Goal: Transaction & Acquisition: Purchase product/service

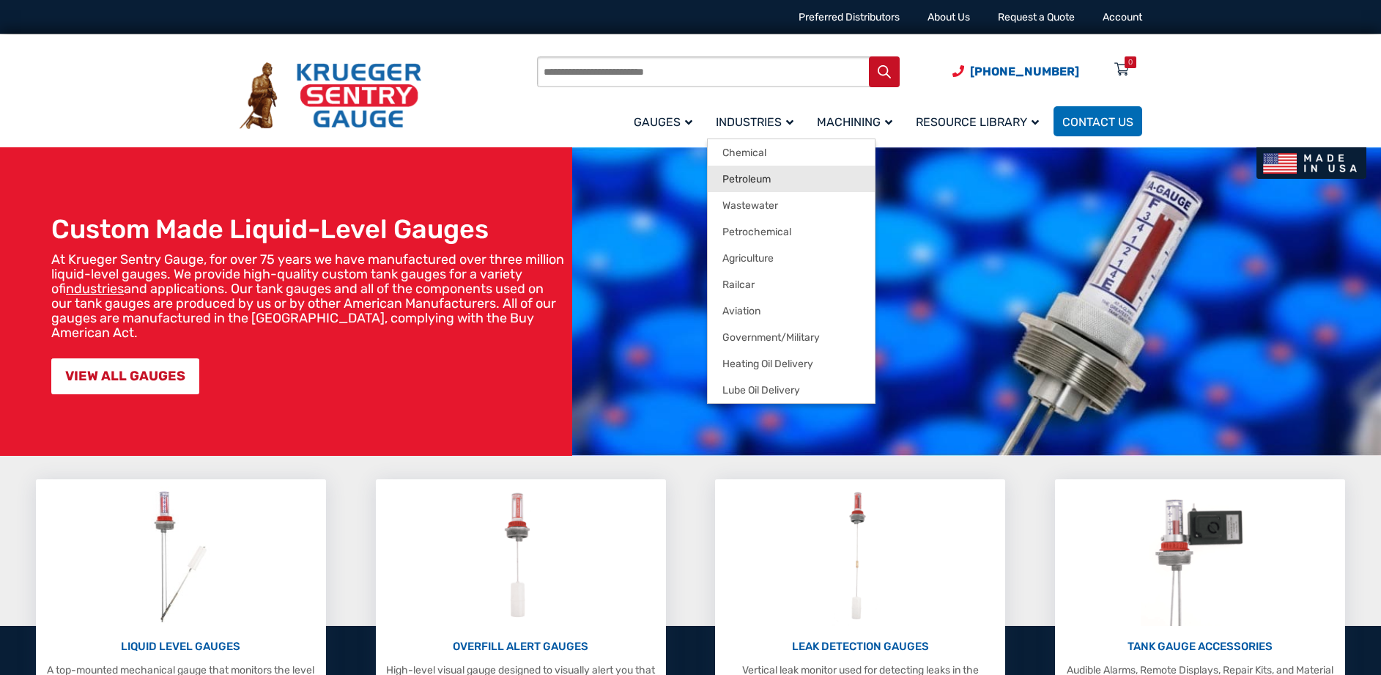
click at [760, 177] on span "Petroleum" at bounding box center [746, 179] width 48 height 13
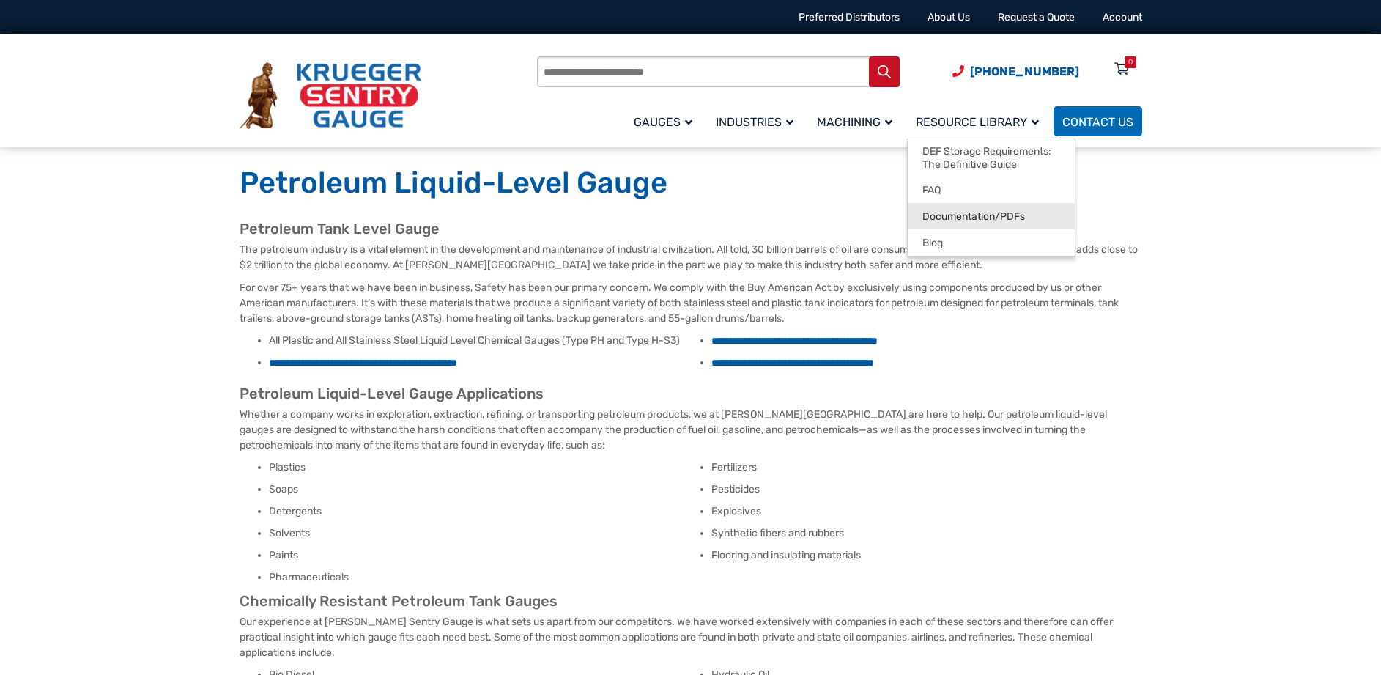
click at [987, 207] on link "Documentation/PDFs" at bounding box center [990, 216] width 167 height 26
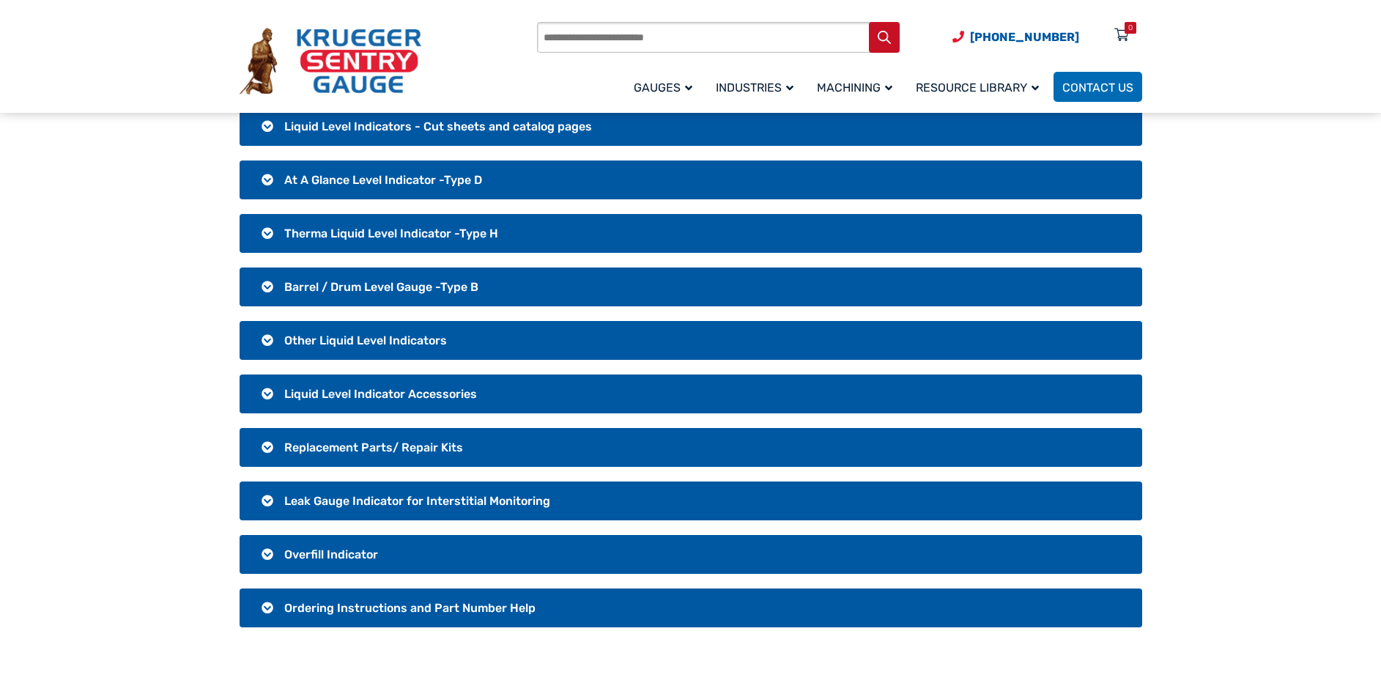
scroll to position [146, 0]
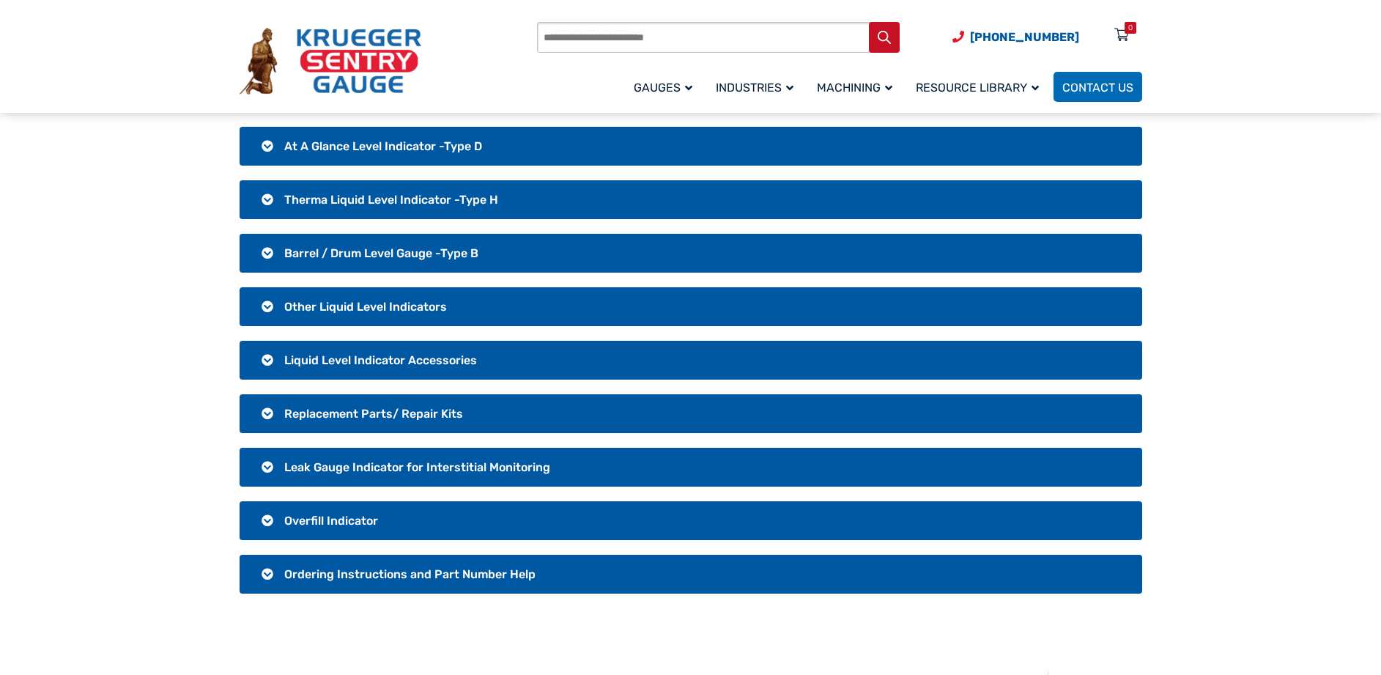
click at [266, 362] on h3 "Liquid Level Indicator Accessories" at bounding box center [690, 360] width 902 height 39
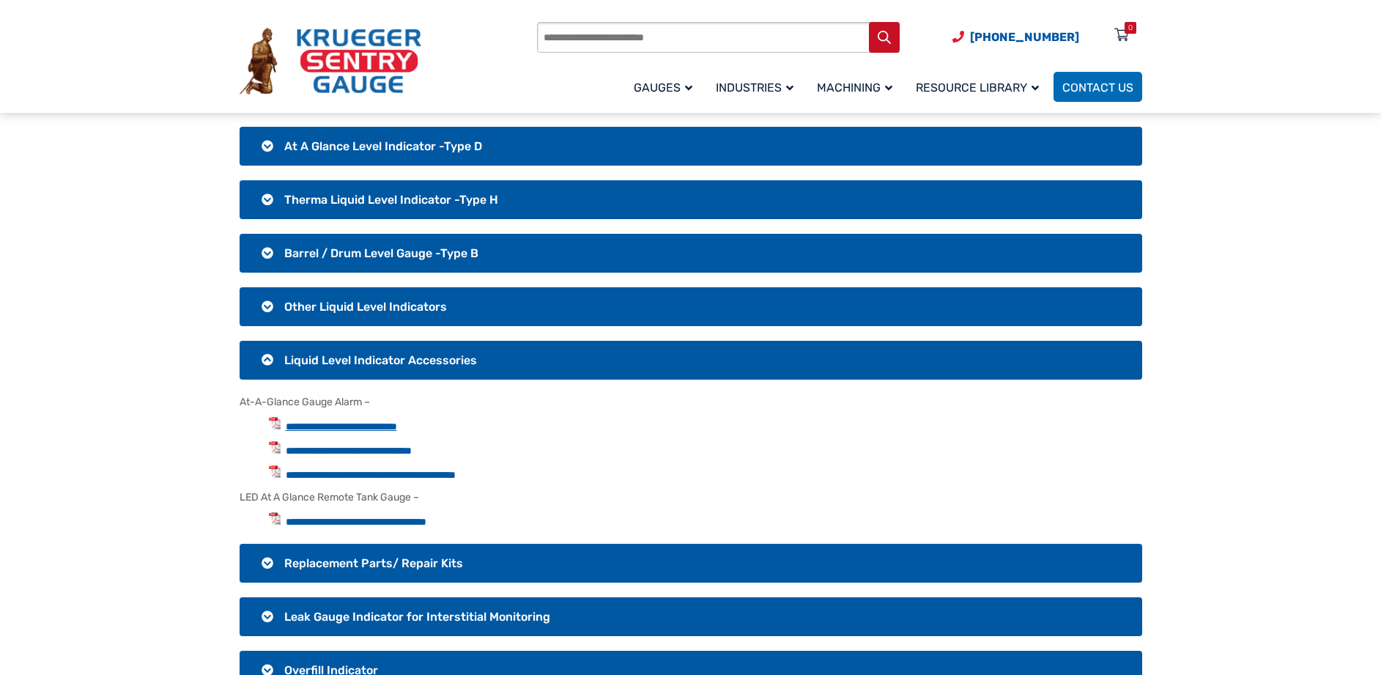
click at [366, 426] on link "**********" at bounding box center [341, 426] width 111 height 10
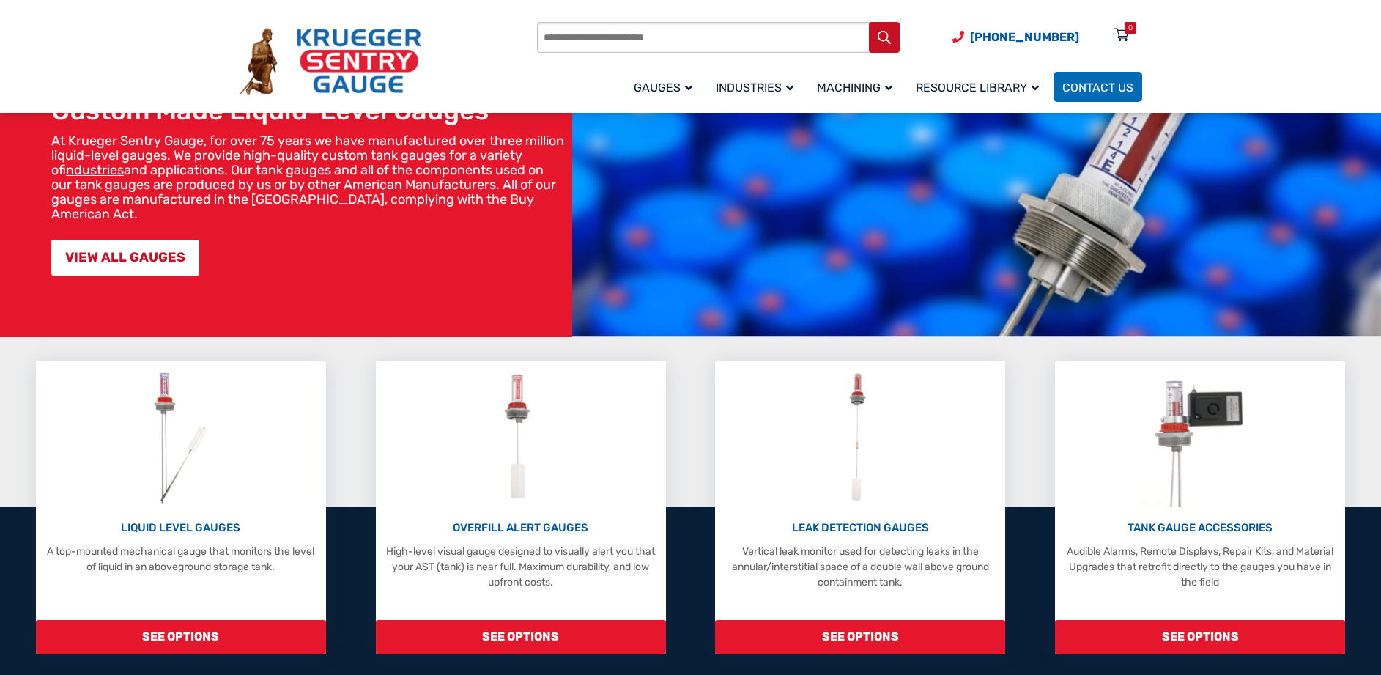
scroll to position [146, 0]
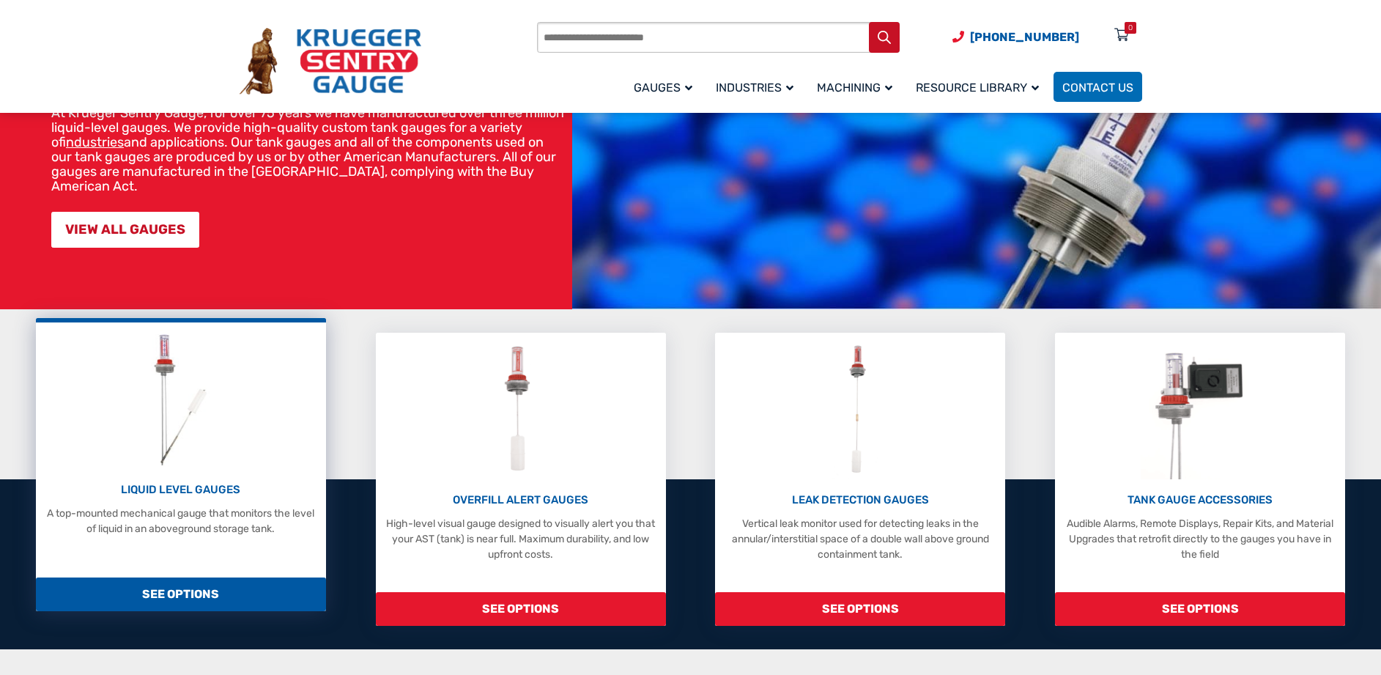
click at [186, 491] on p "LIQUID LEVEL GAUGES" at bounding box center [180, 489] width 275 height 17
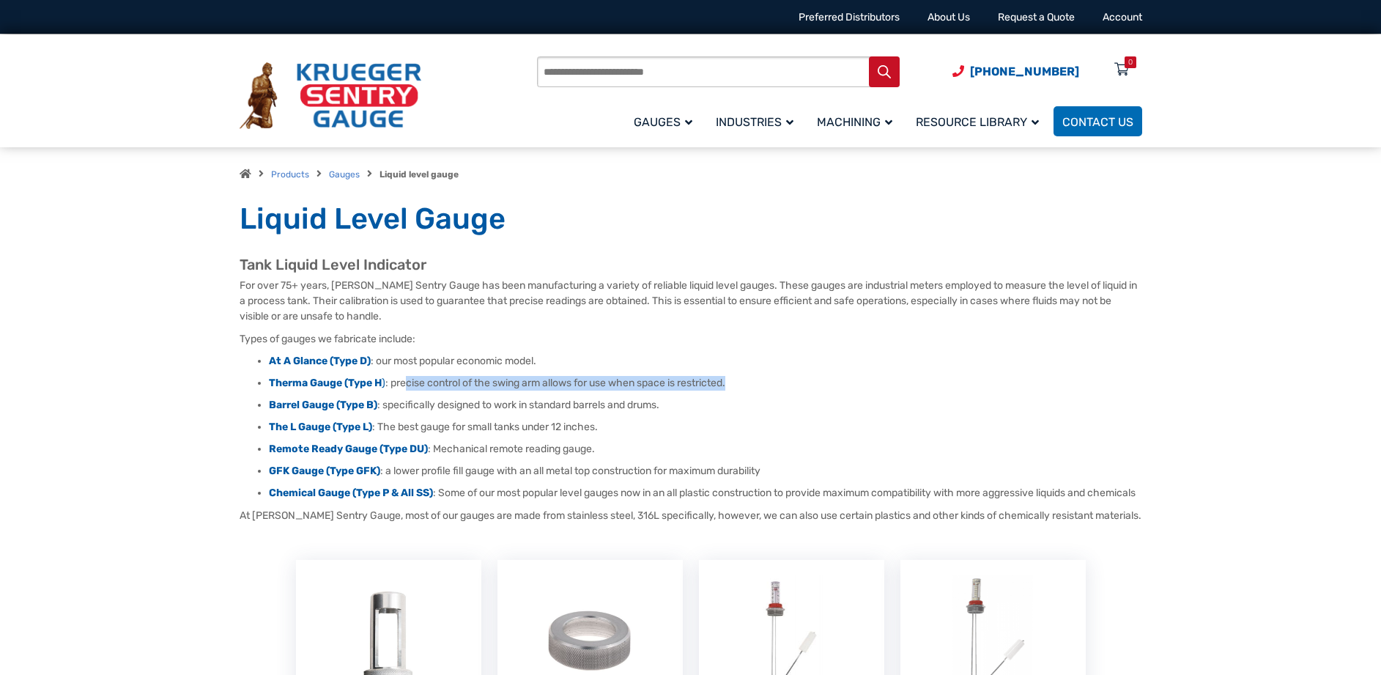
drag, startPoint x: 409, startPoint y: 385, endPoint x: 744, endPoint y: 389, distance: 334.7
click at [744, 389] on li "Therma Gauge (Type H ) : precise control of the swing arm allows for use when s…" at bounding box center [705, 383] width 873 height 15
click at [747, 387] on li "Therma Gauge (Type H ) : precise control of the swing arm allows for use when s…" at bounding box center [705, 383] width 873 height 15
drag, startPoint x: 617, startPoint y: 379, endPoint x: 697, endPoint y: 382, distance: 80.6
click at [697, 382] on li "Therma Gauge (Type H ) : precise control of the swing arm allows for use when s…" at bounding box center [705, 383] width 873 height 15
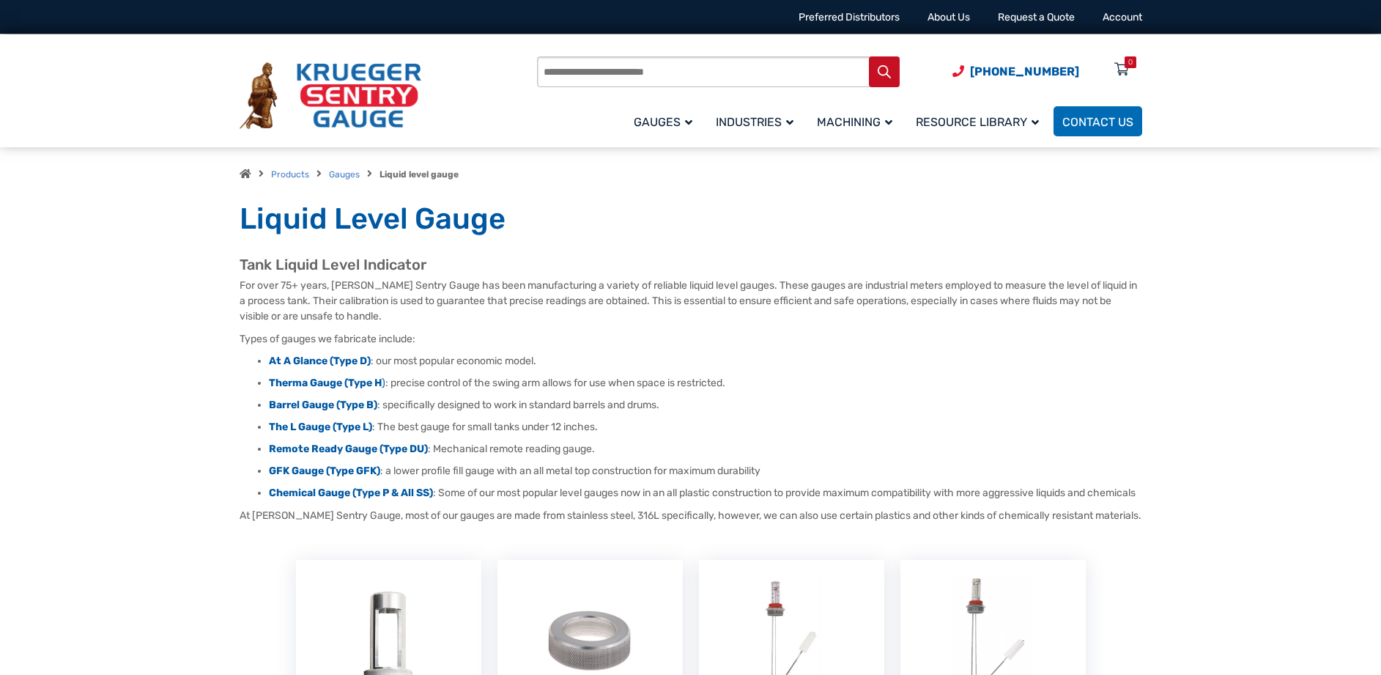
click at [738, 382] on li "Therma Gauge (Type H ) : precise control of the swing arm allows for use when s…" at bounding box center [705, 383] width 873 height 15
click at [336, 172] on link "Gauges" at bounding box center [344, 174] width 31 height 10
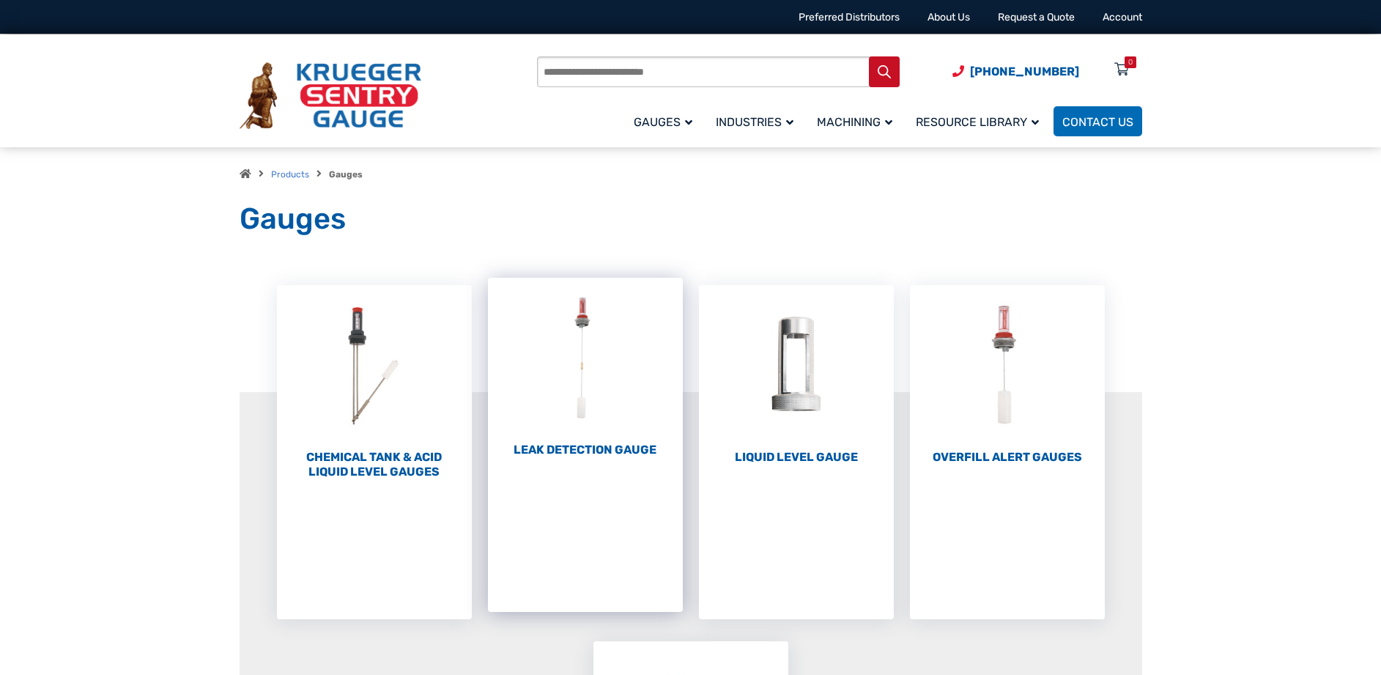
click at [565, 445] on h2 "Leak Detection Gauge (1)" at bounding box center [585, 449] width 195 height 15
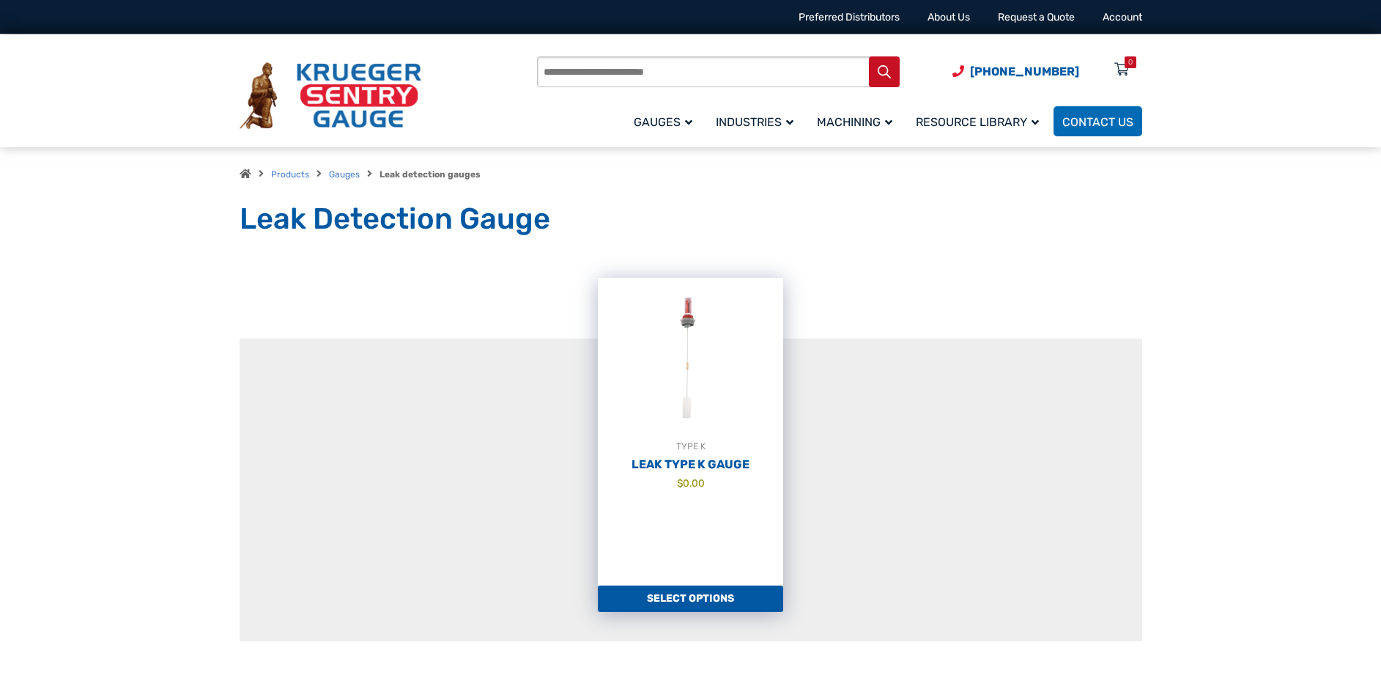
click at [689, 589] on link "Select options" at bounding box center [690, 598] width 185 height 26
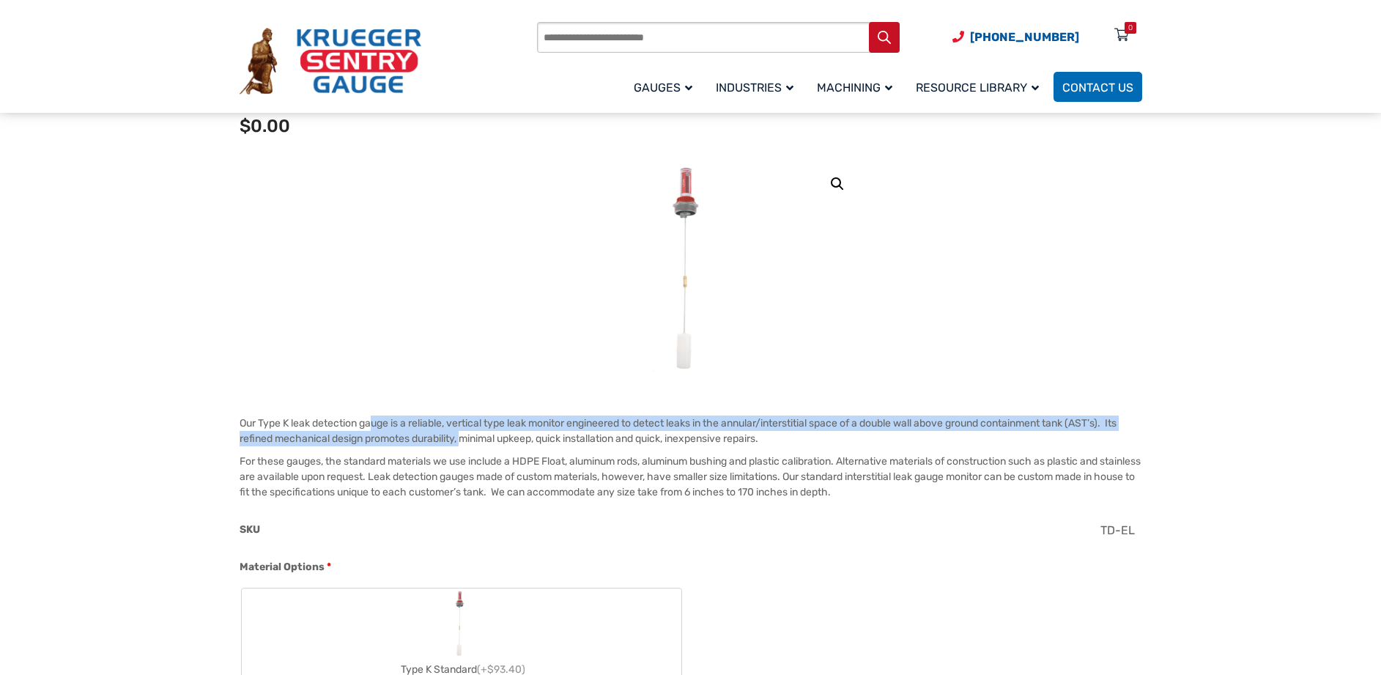
drag, startPoint x: 375, startPoint y: 428, endPoint x: 466, endPoint y: 434, distance: 91.0
click at [466, 434] on p "Our Type K leak detection gauge is a reliable, vertical type leak monitor engin…" at bounding box center [690, 430] width 902 height 31
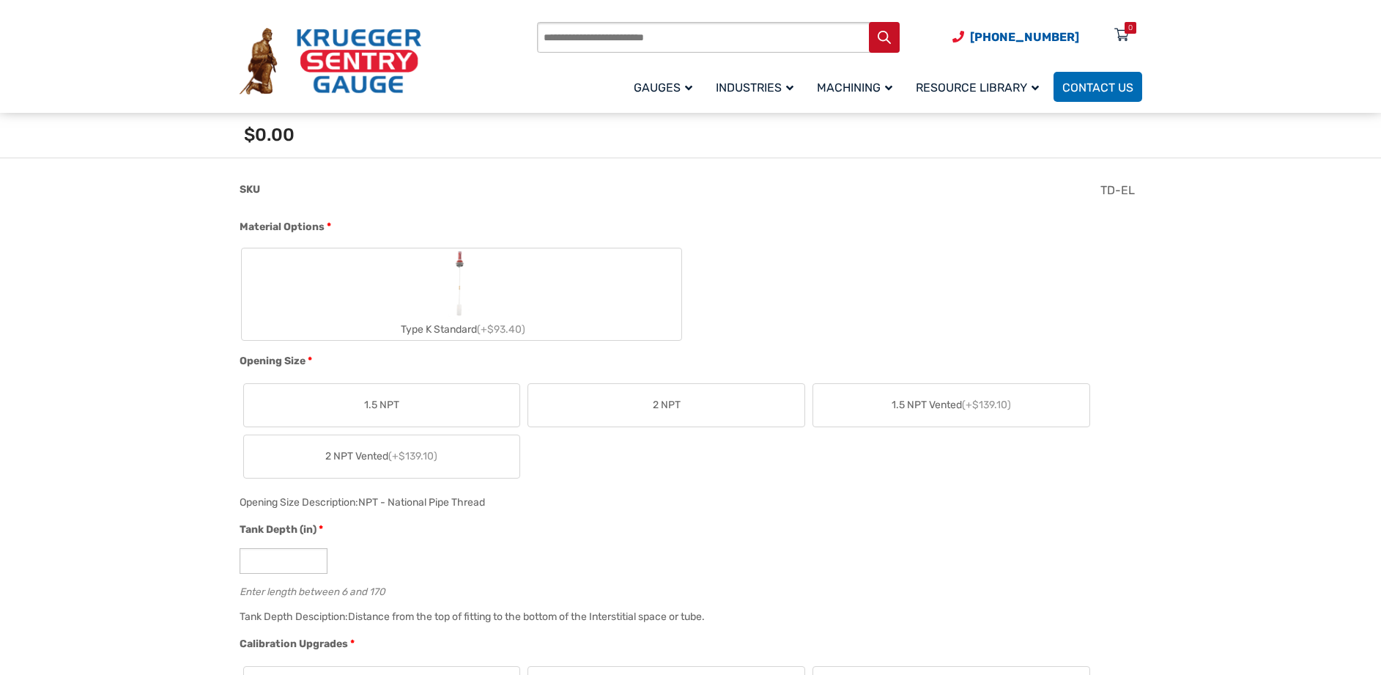
scroll to position [513, 0]
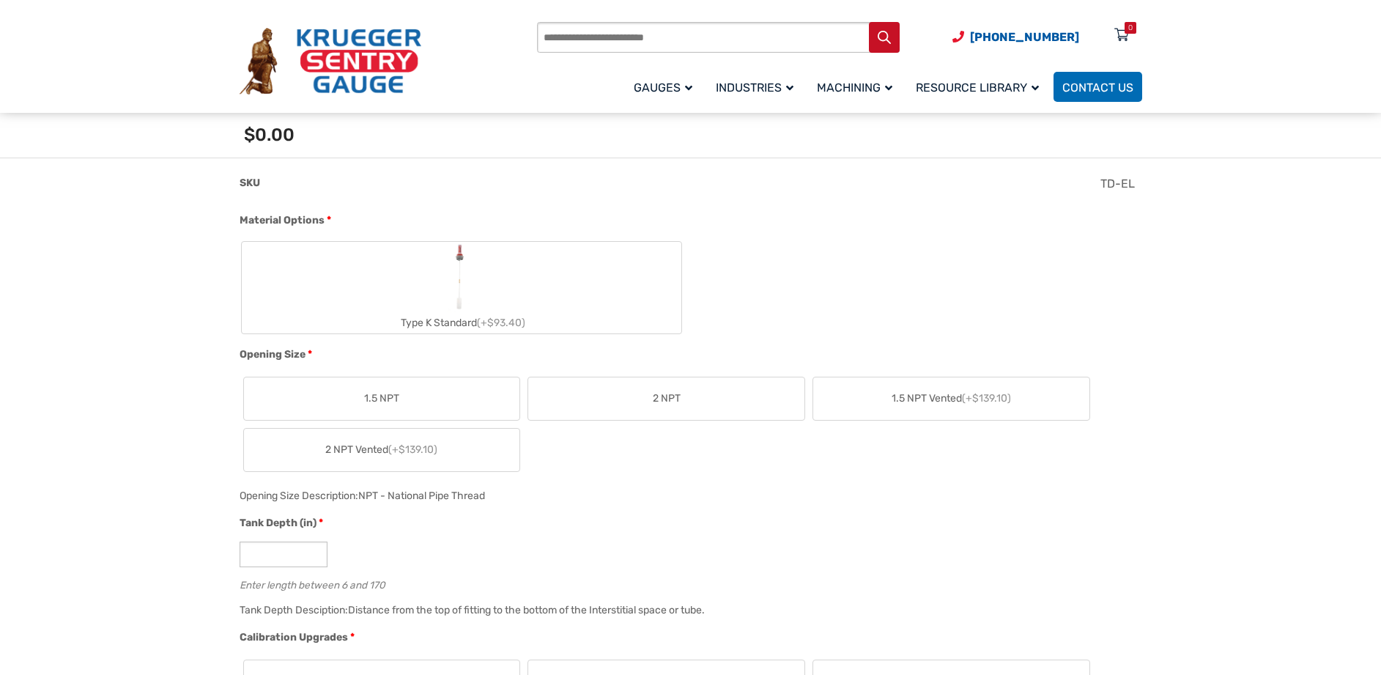
click at [453, 292] on img "Type K Standard" at bounding box center [461, 277] width 29 height 70
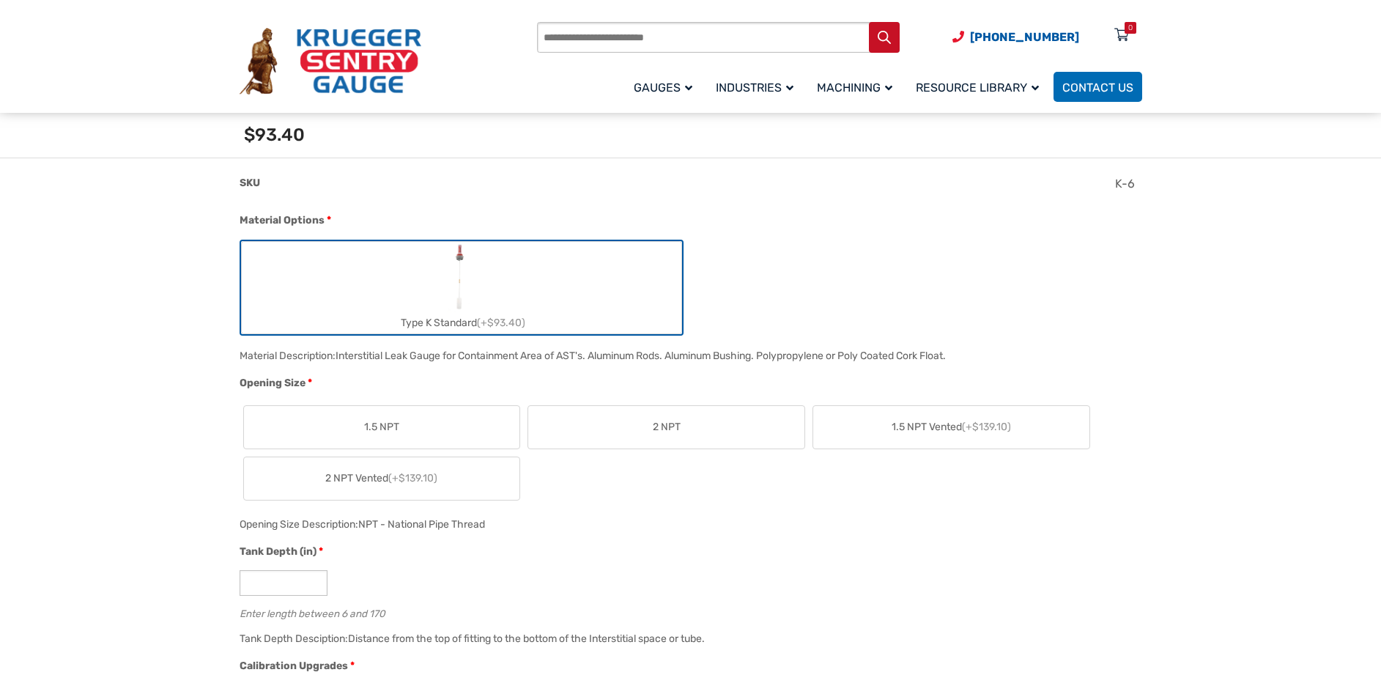
click at [653, 434] on span "2 NPT" at bounding box center [667, 426] width 28 height 15
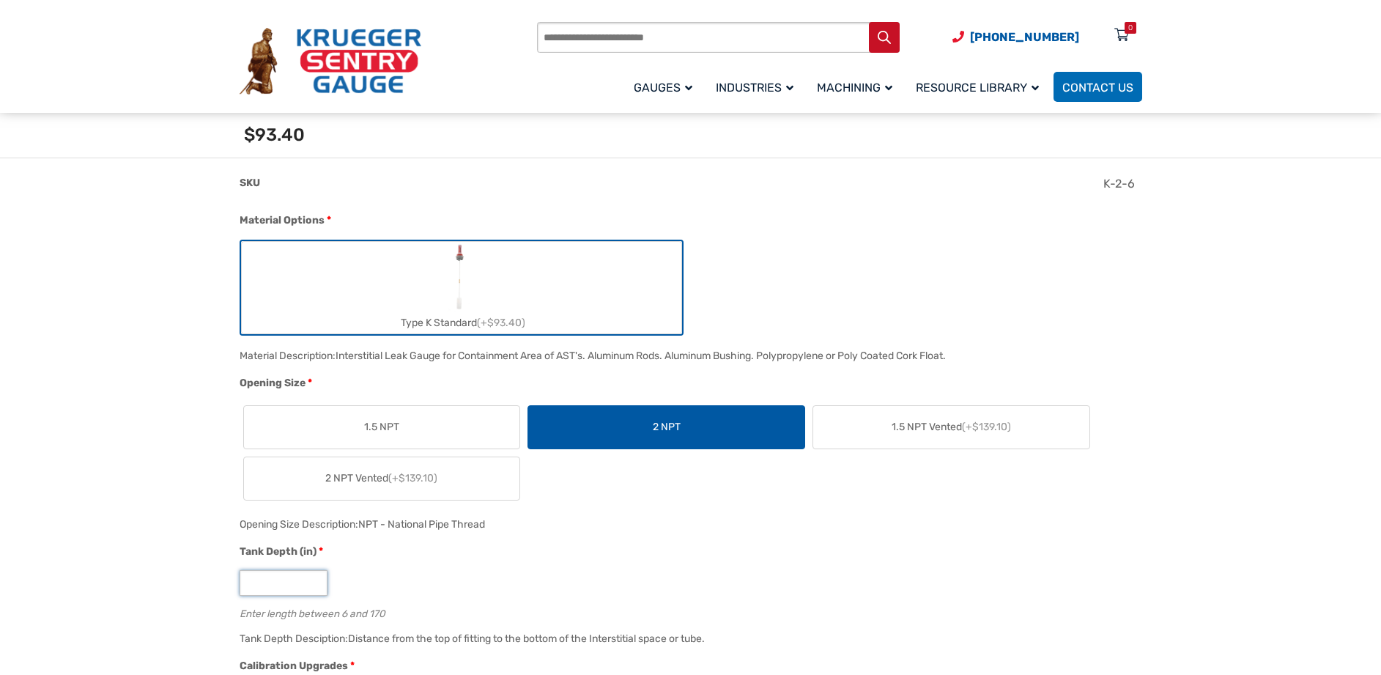
drag, startPoint x: 261, startPoint y: 583, endPoint x: 182, endPoint y: 587, distance: 78.5
type input "**"
click at [447, 581] on div "**" at bounding box center [686, 583] width 895 height 26
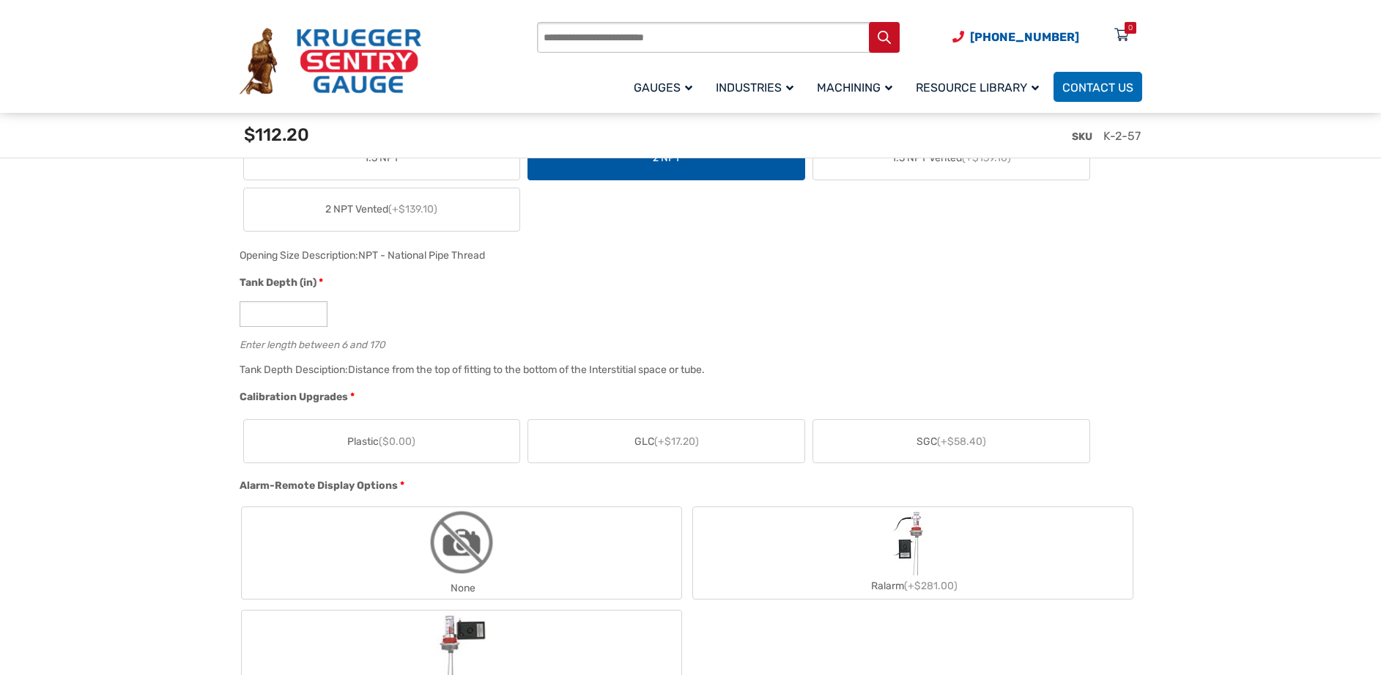
scroll to position [806, 0]
click at [383, 433] on span "($0.00)" at bounding box center [397, 437] width 37 height 12
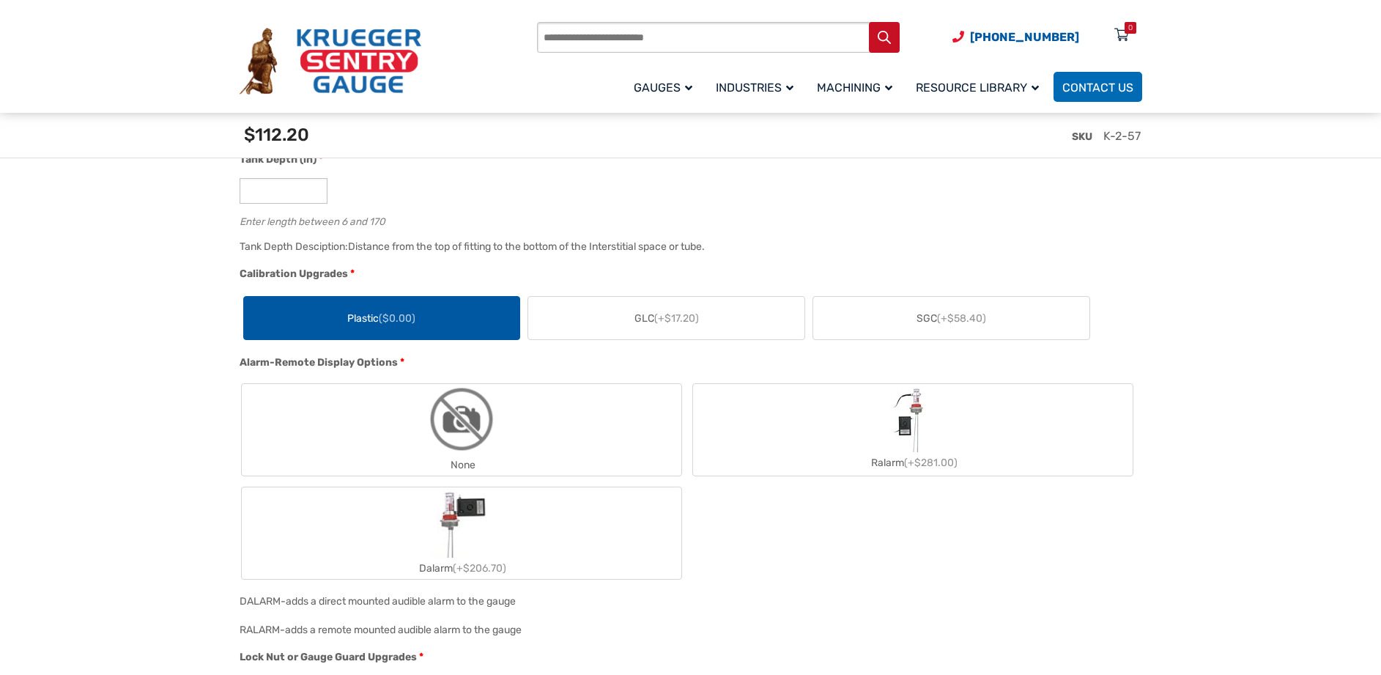
scroll to position [1099, 0]
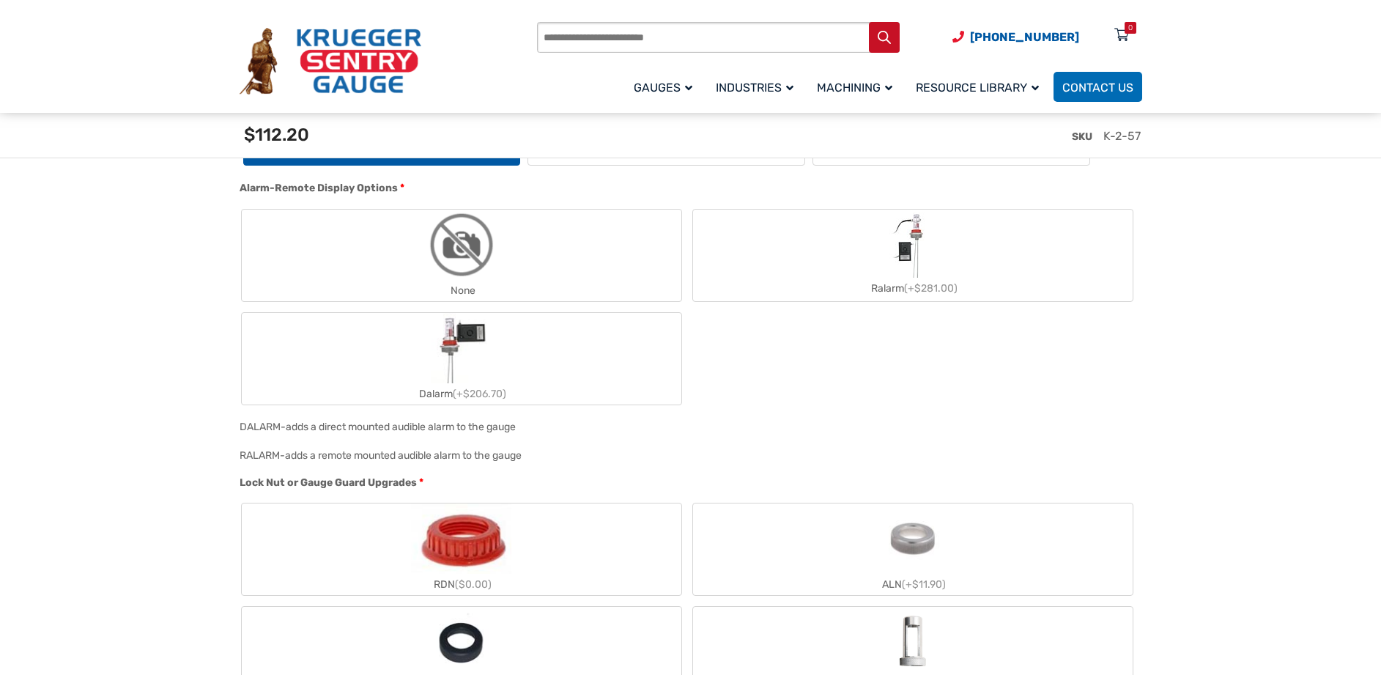
click at [420, 272] on label "None" at bounding box center [461, 255] width 439 height 92
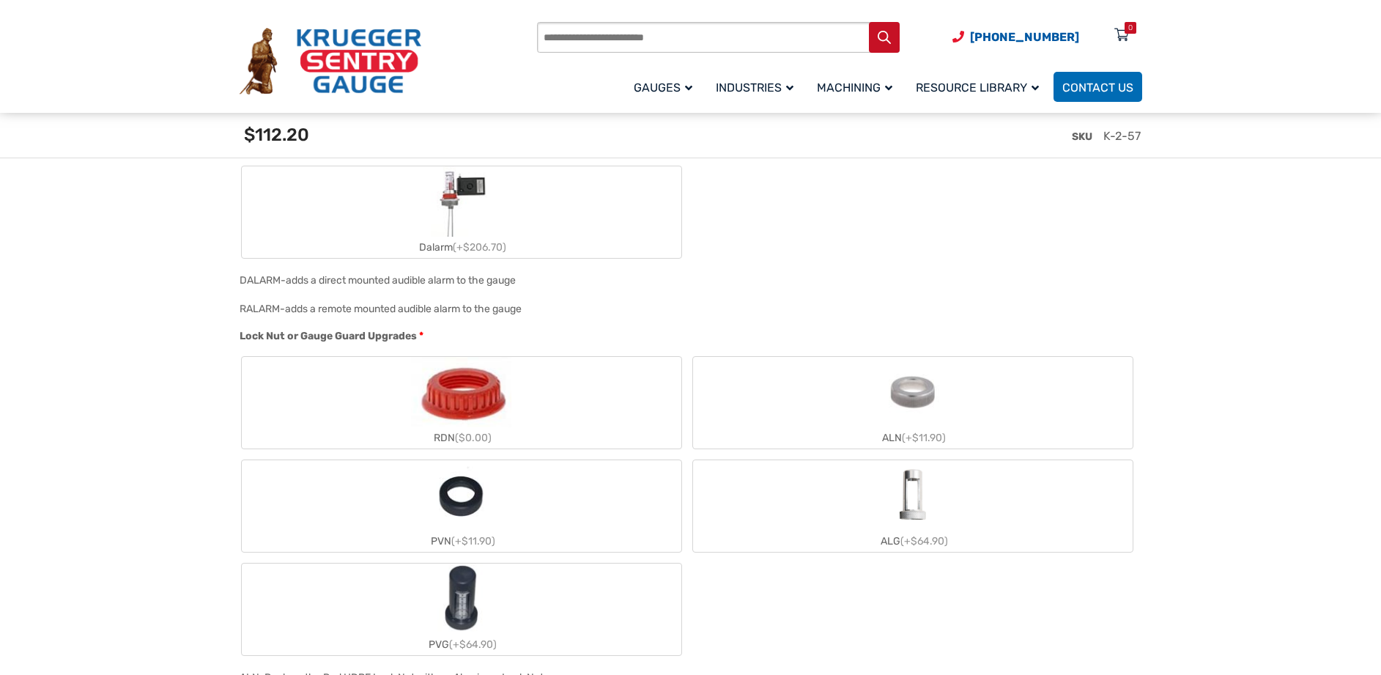
scroll to position [1318, 0]
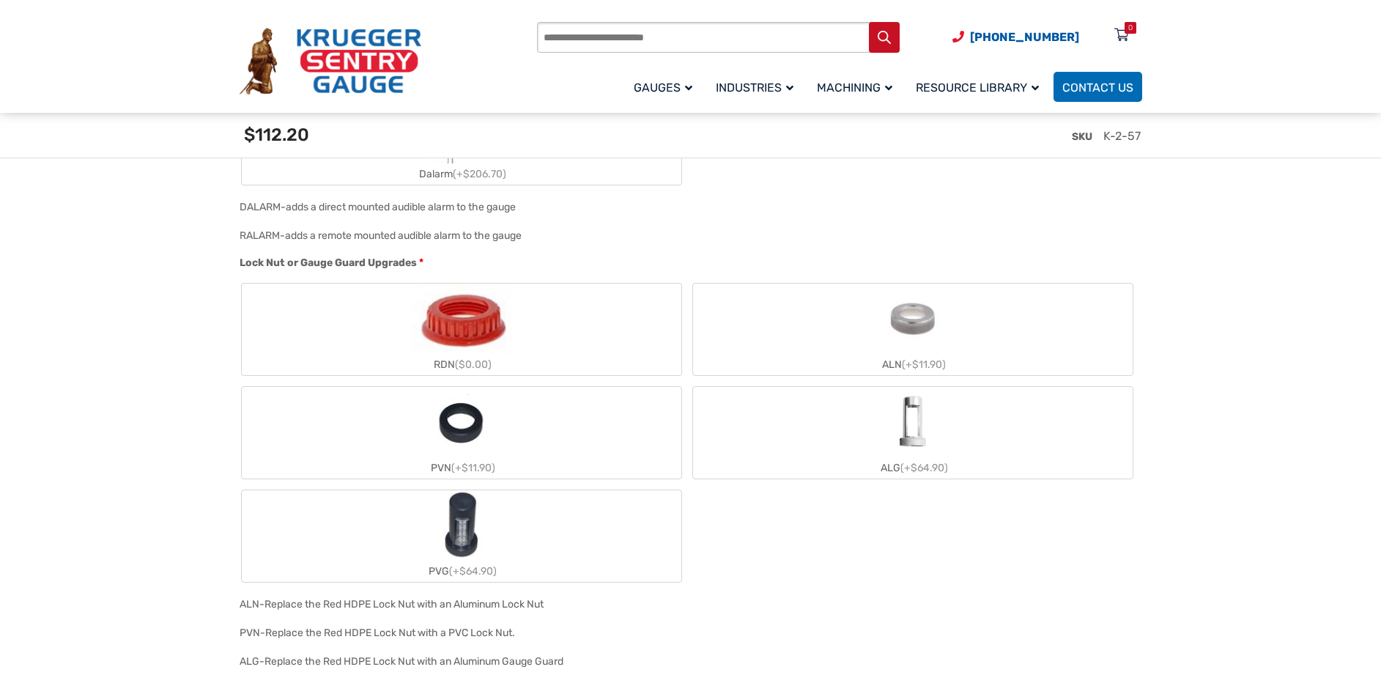
click at [502, 339] on img "RDN" at bounding box center [461, 318] width 100 height 70
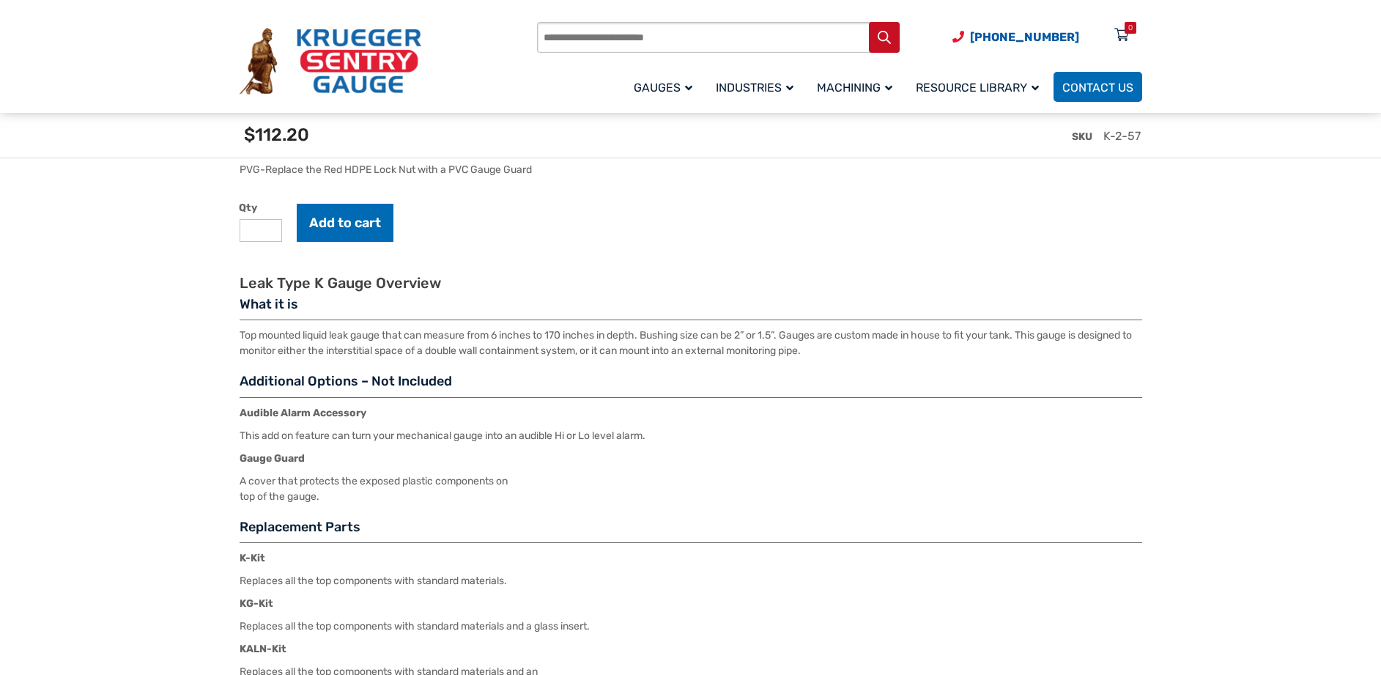
scroll to position [1538, 0]
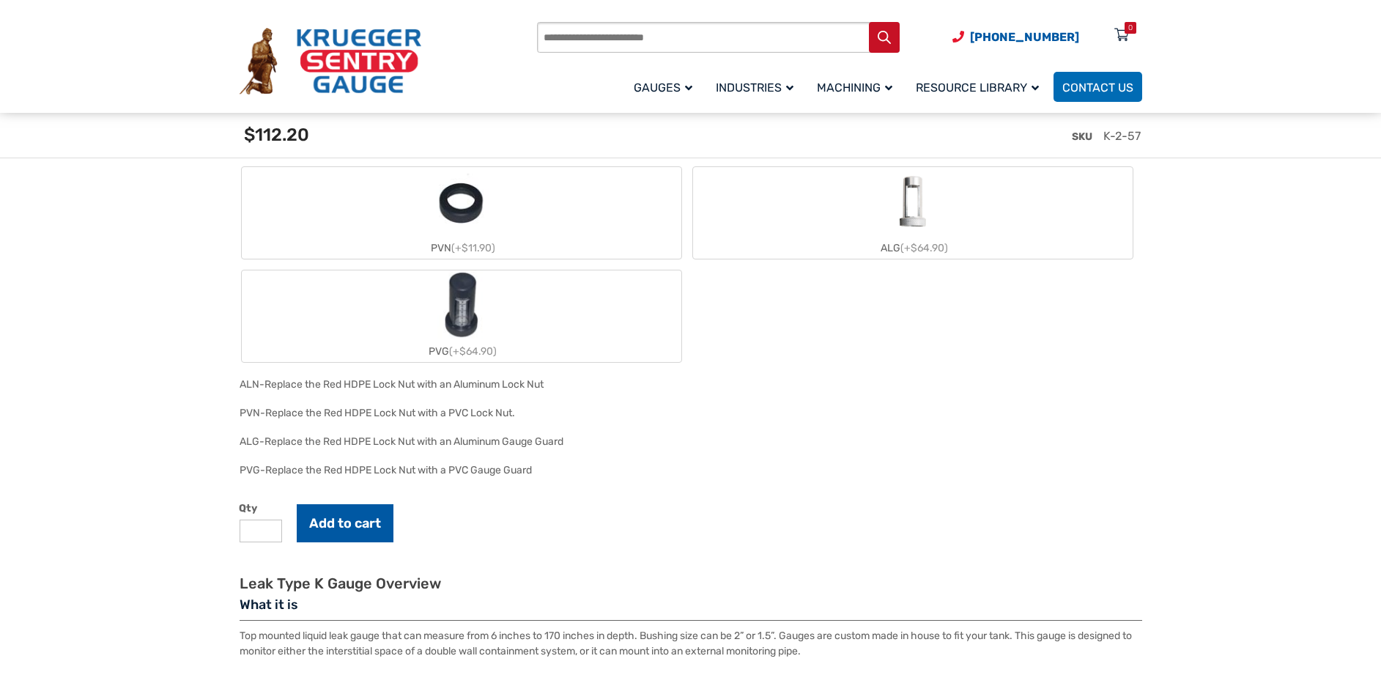
click at [346, 513] on button "Add to cart" at bounding box center [345, 523] width 97 height 38
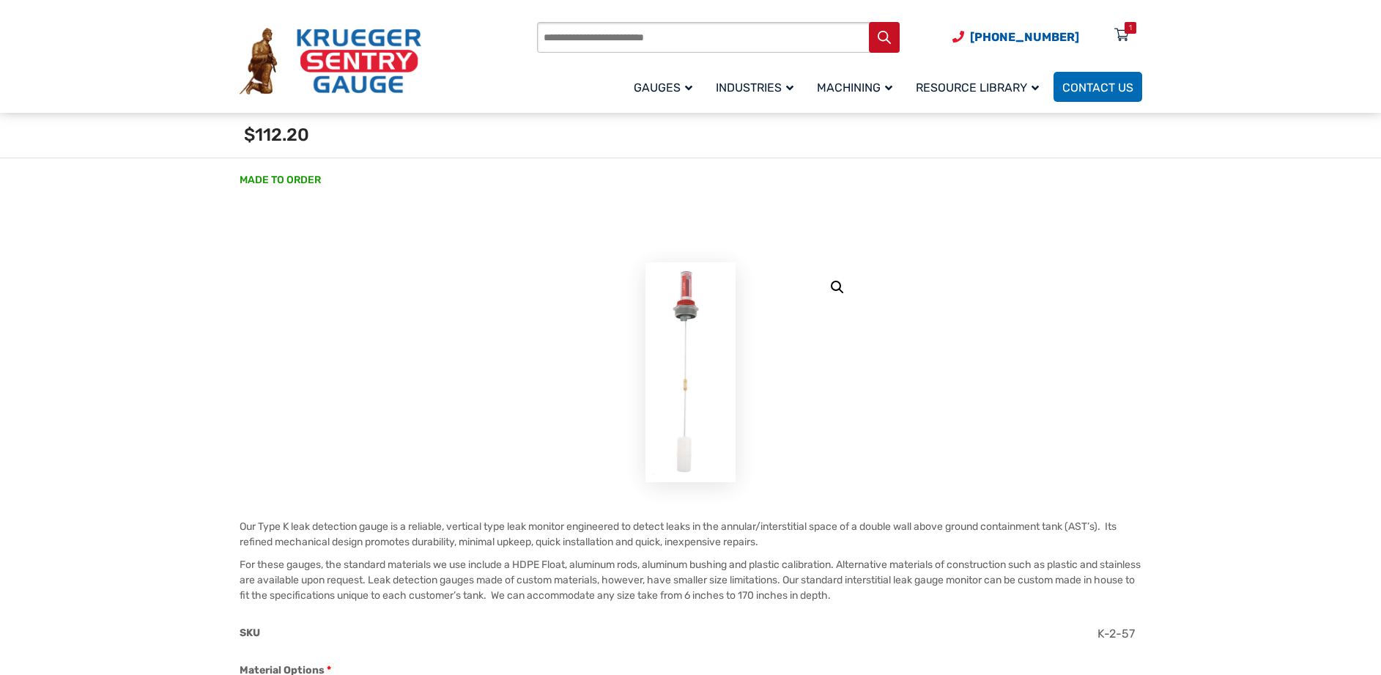
scroll to position [0, 0]
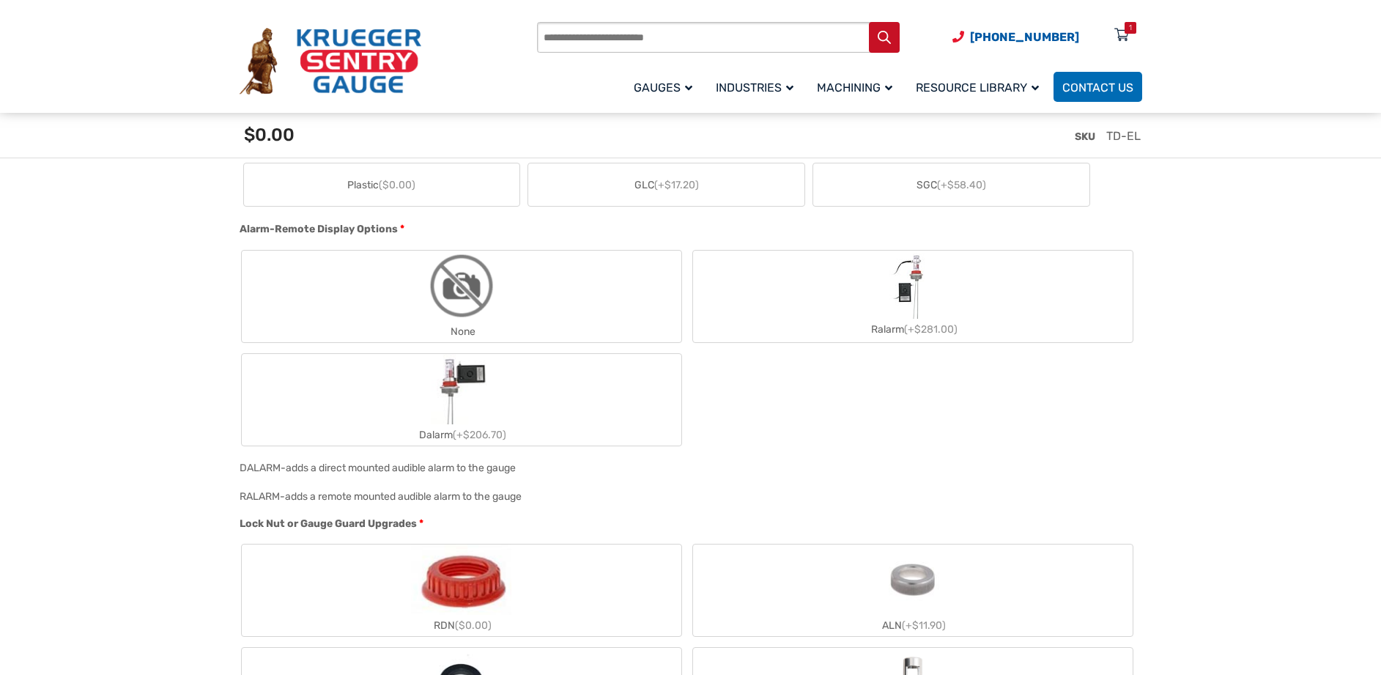
scroll to position [1245, 0]
